Goal: Task Accomplishment & Management: Manage account settings

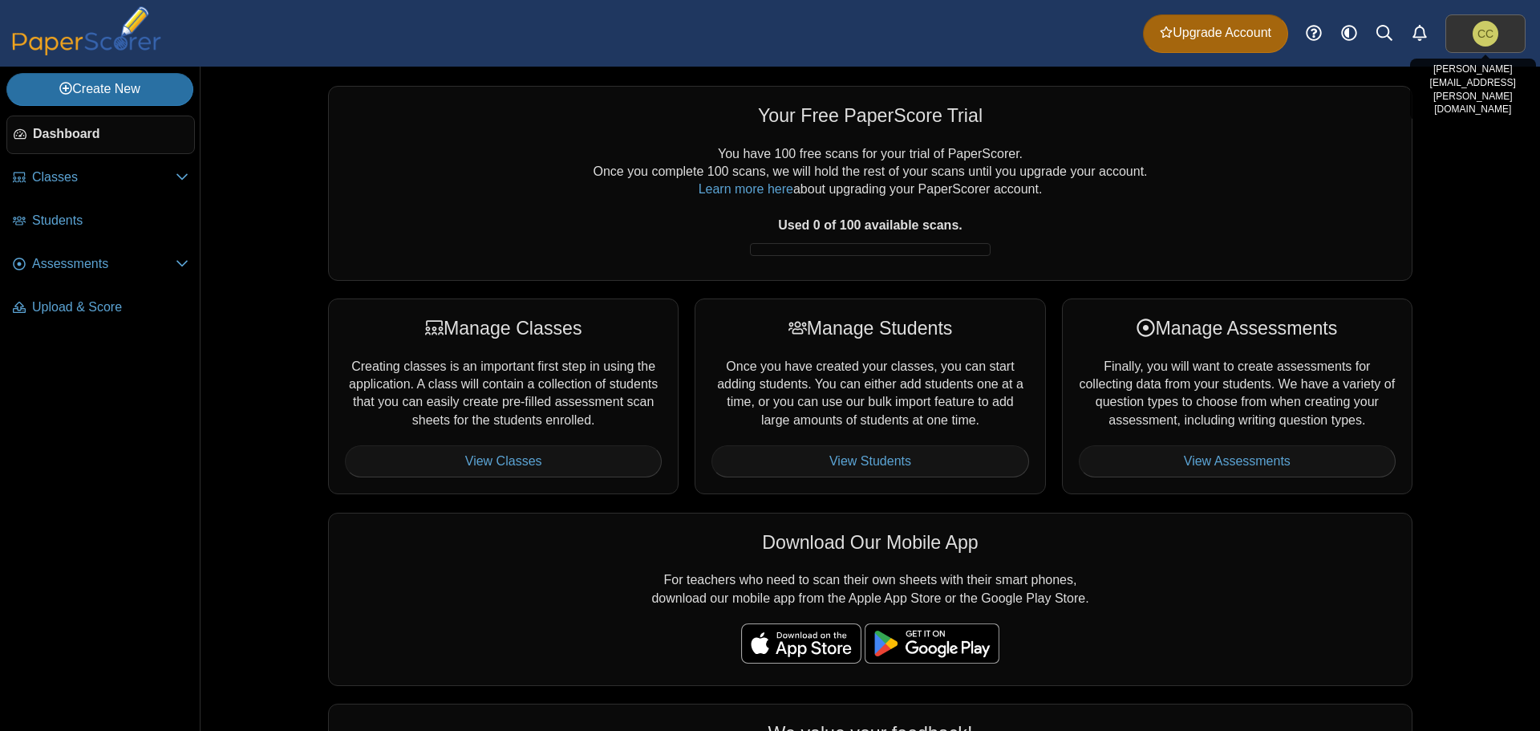
click at [1477, 36] on span "CC" at bounding box center [1485, 33] width 16 height 11
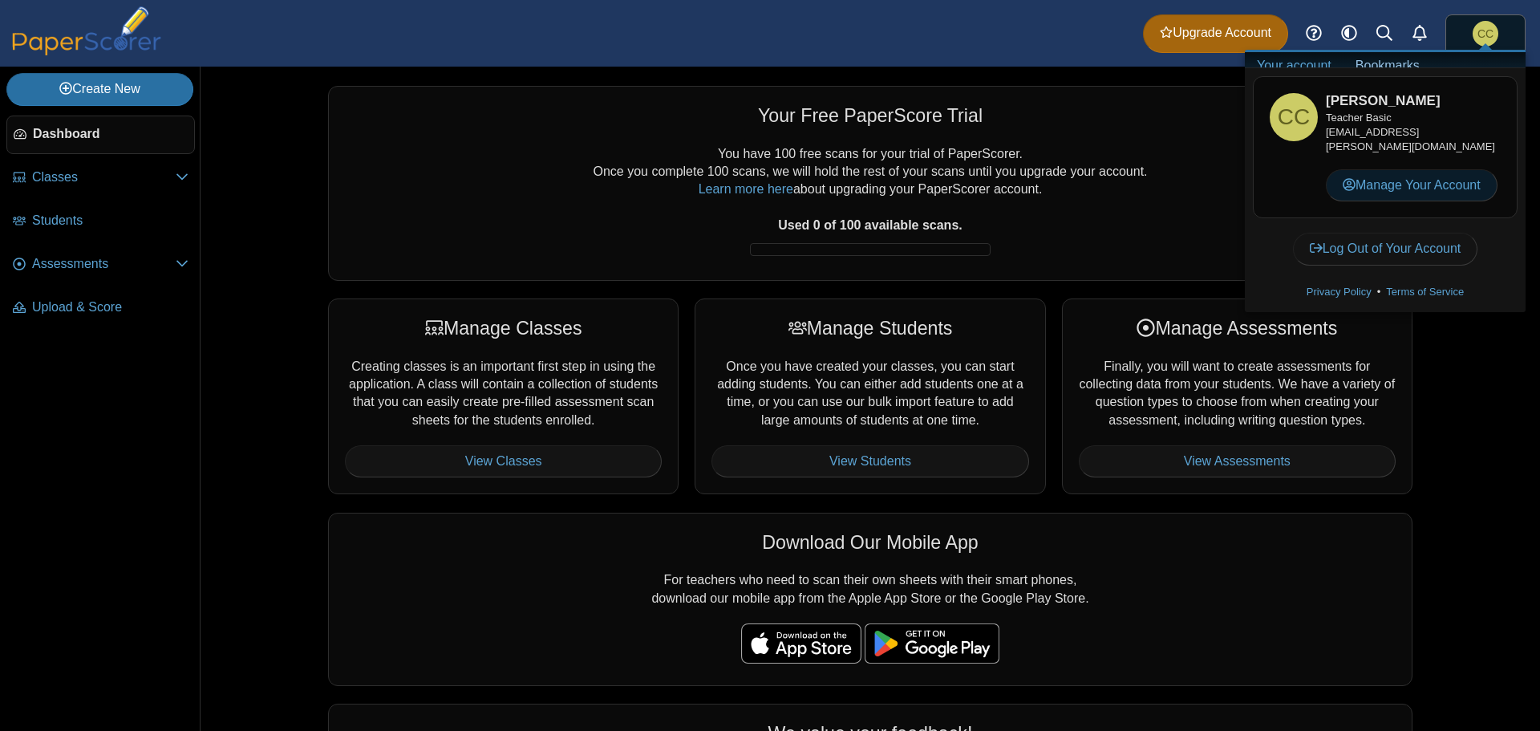
click at [1400, 176] on link "Manage Your Account" at bounding box center [1412, 185] width 172 height 32
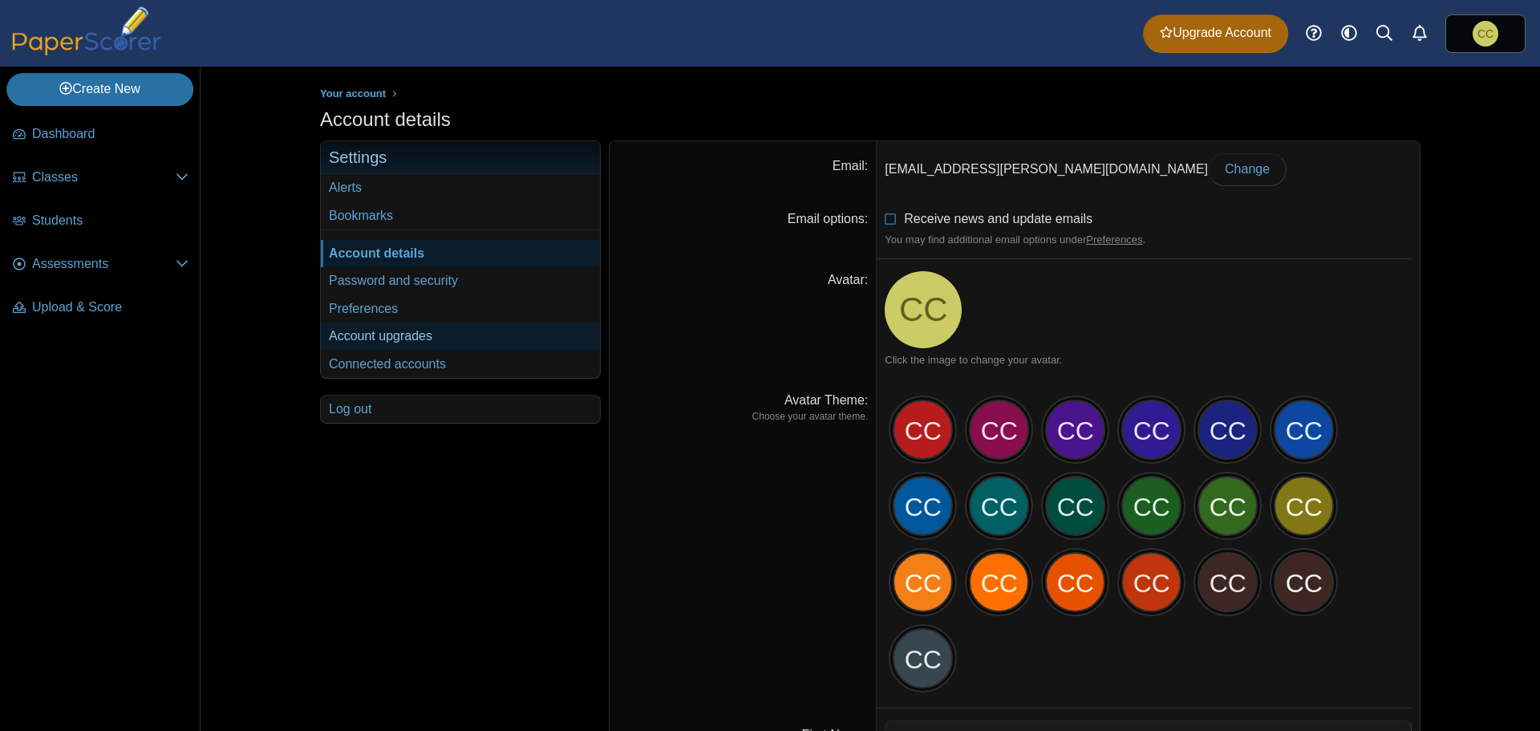
click at [390, 334] on link "Account upgrades" at bounding box center [460, 335] width 279 height 27
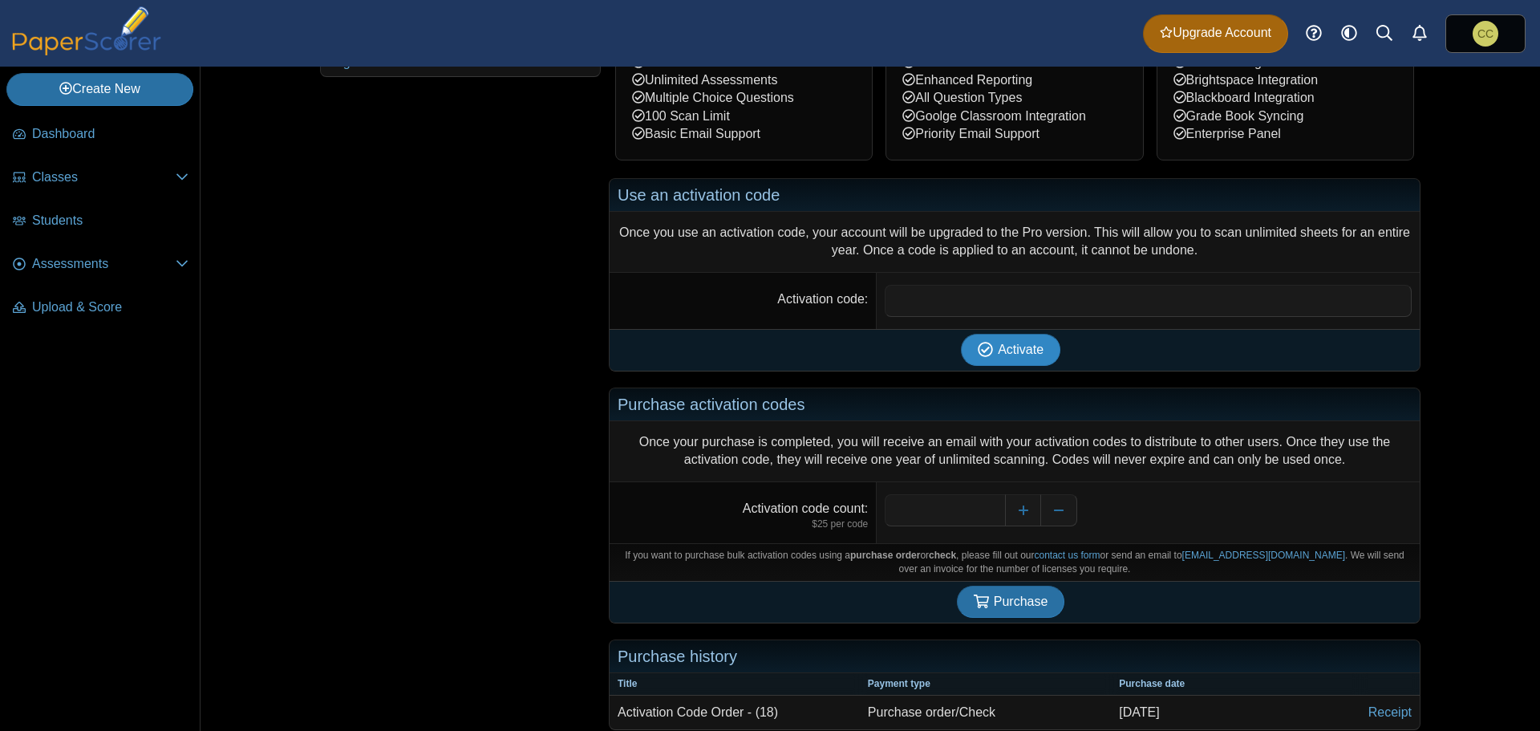
scroll to position [361, 0]
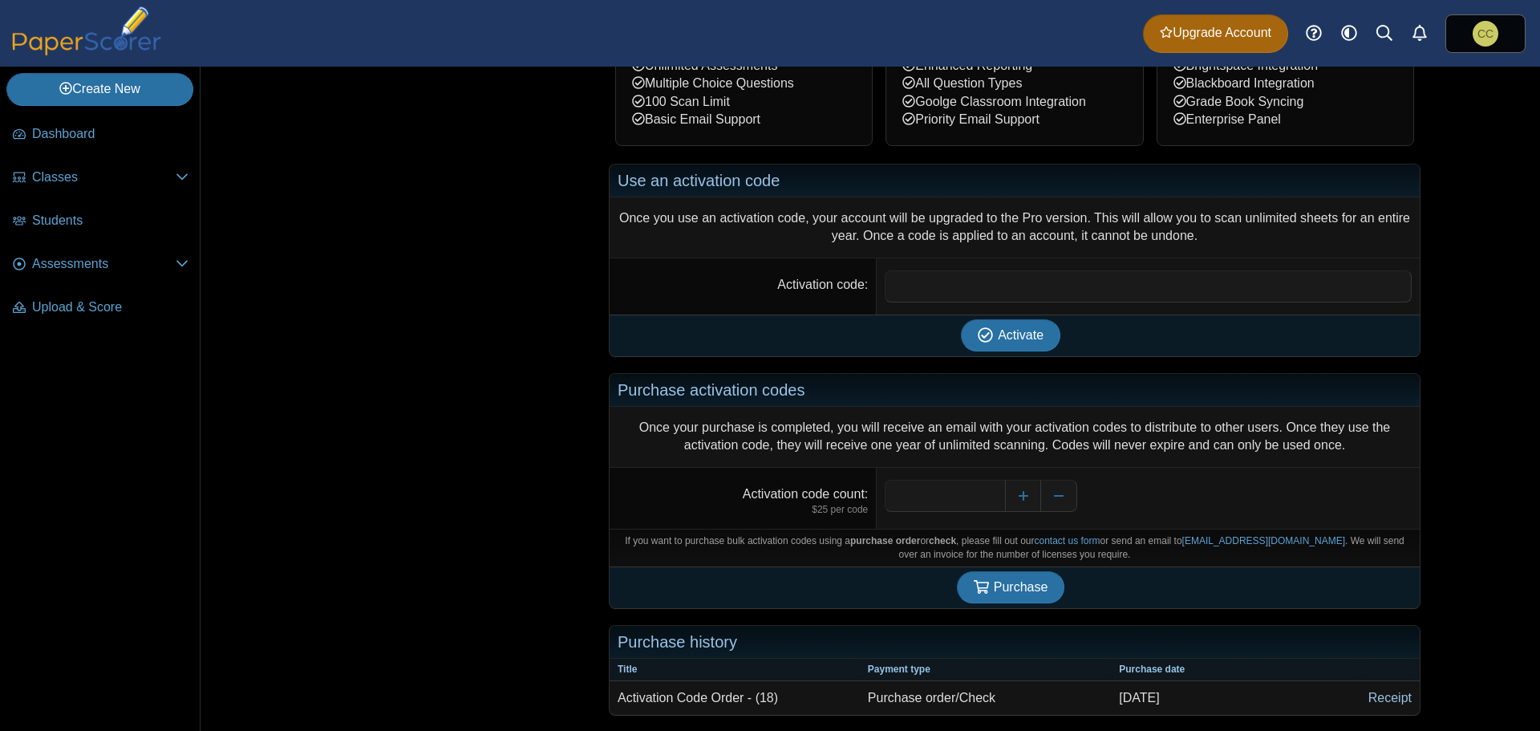
click at [1382, 696] on link "Receipt" at bounding box center [1389, 698] width 59 height 34
